Goal: Task Accomplishment & Management: Manage account settings

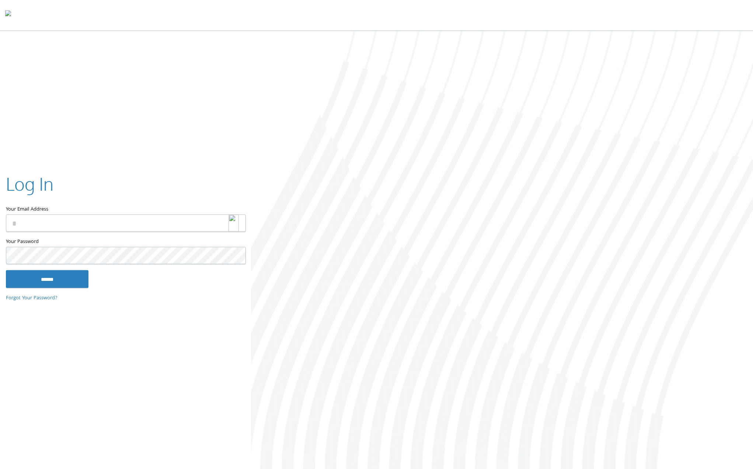
click at [234, 222] on img at bounding box center [233, 223] width 10 height 17
type input "**********"
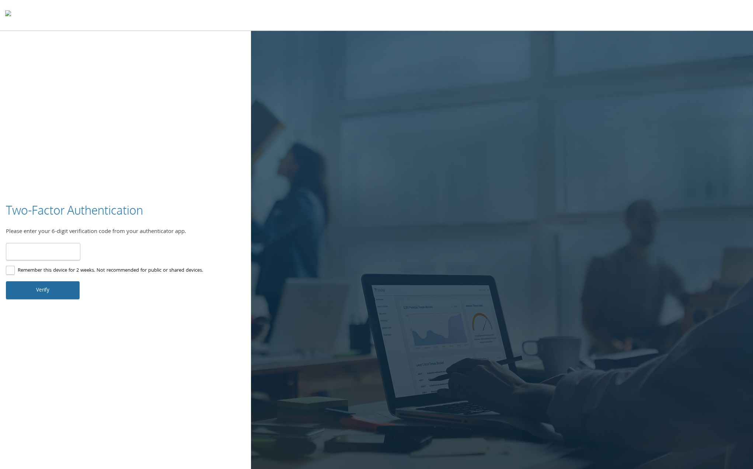
click at [46, 293] on button "Verify" at bounding box center [43, 291] width 74 height 18
